Goal: Find specific page/section: Find specific page/section

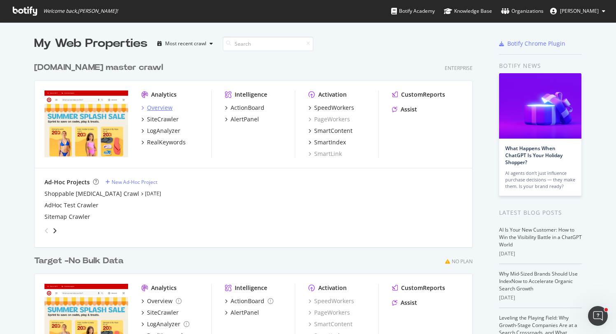
click at [152, 108] on div "Overview" at bounding box center [160, 108] width 26 height 8
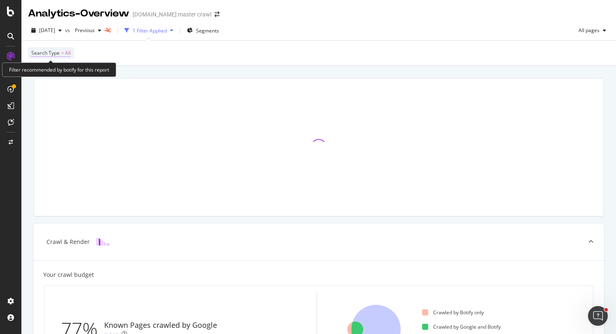
click at [51, 55] on span "Search Type" at bounding box center [45, 52] width 28 height 7
click at [172, 51] on div "Search Type = All" at bounding box center [318, 53] width 581 height 25
click at [63, 54] on span "Search Type = All" at bounding box center [51, 52] width 40 height 7
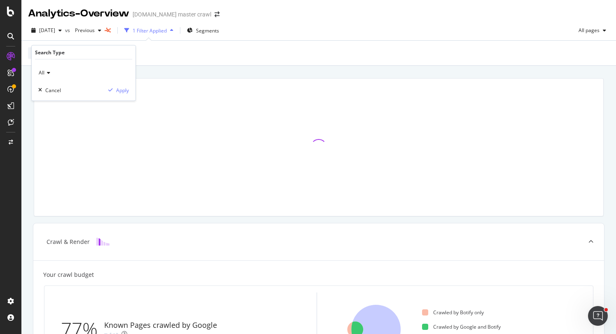
click at [175, 49] on div "Search Type = All" at bounding box center [318, 53] width 581 height 25
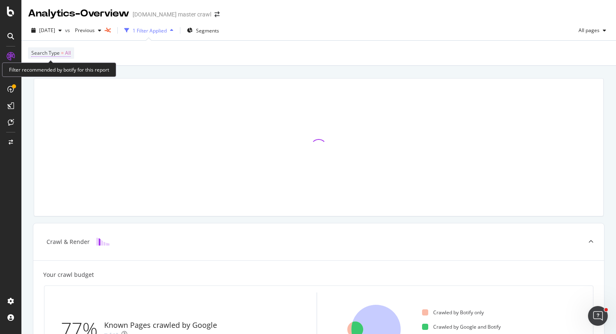
click at [63, 56] on span "=" at bounding box center [62, 52] width 3 height 7
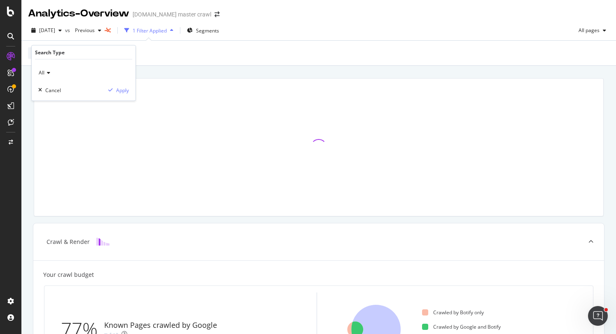
click at [153, 58] on div "Search Type = All" at bounding box center [318, 53] width 581 height 25
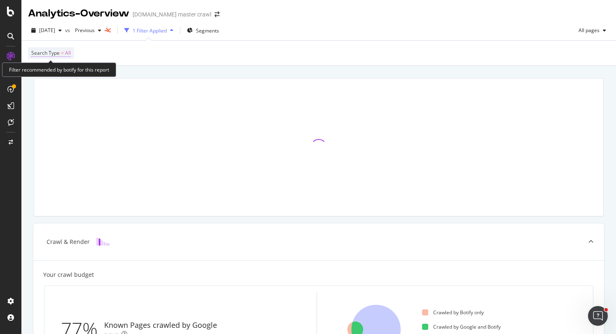
click at [69, 58] on span "All" at bounding box center [68, 53] width 6 height 12
click at [179, 61] on div "Search Type = All" at bounding box center [318, 53] width 581 height 25
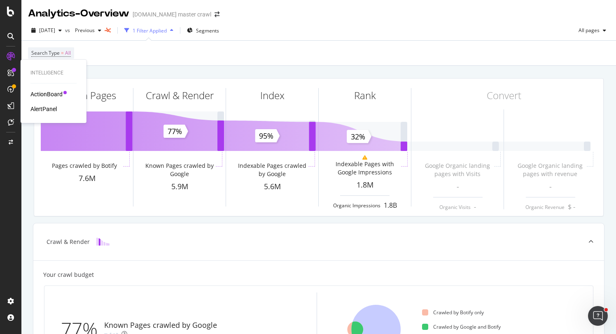
click at [53, 94] on div "ActionBoard" at bounding box center [46, 94] width 32 height 8
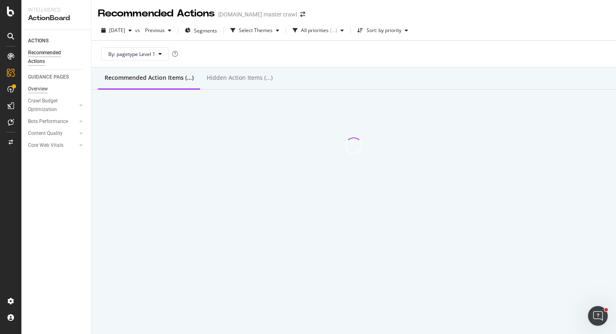
click at [46, 91] on div "Overview" at bounding box center [38, 89] width 20 height 9
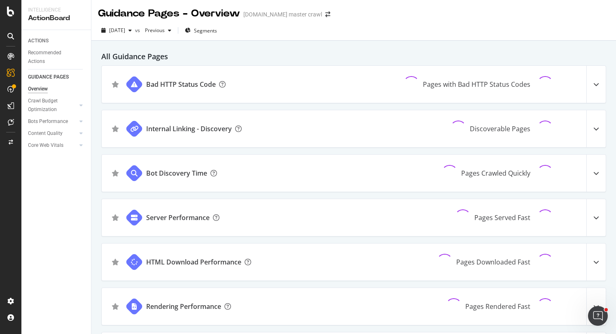
click at [13, 60] on div at bounding box center [10, 56] width 13 height 13
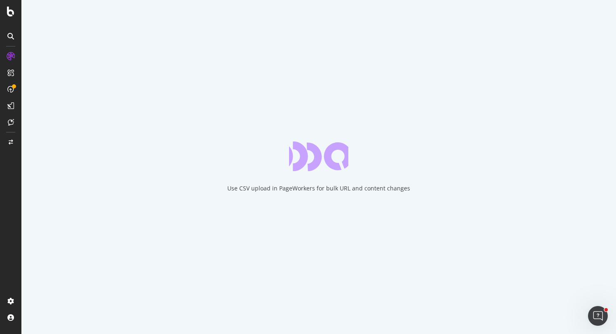
click at [7, 72] on icon at bounding box center [10, 73] width 7 height 7
